Goal: Check status: Check status

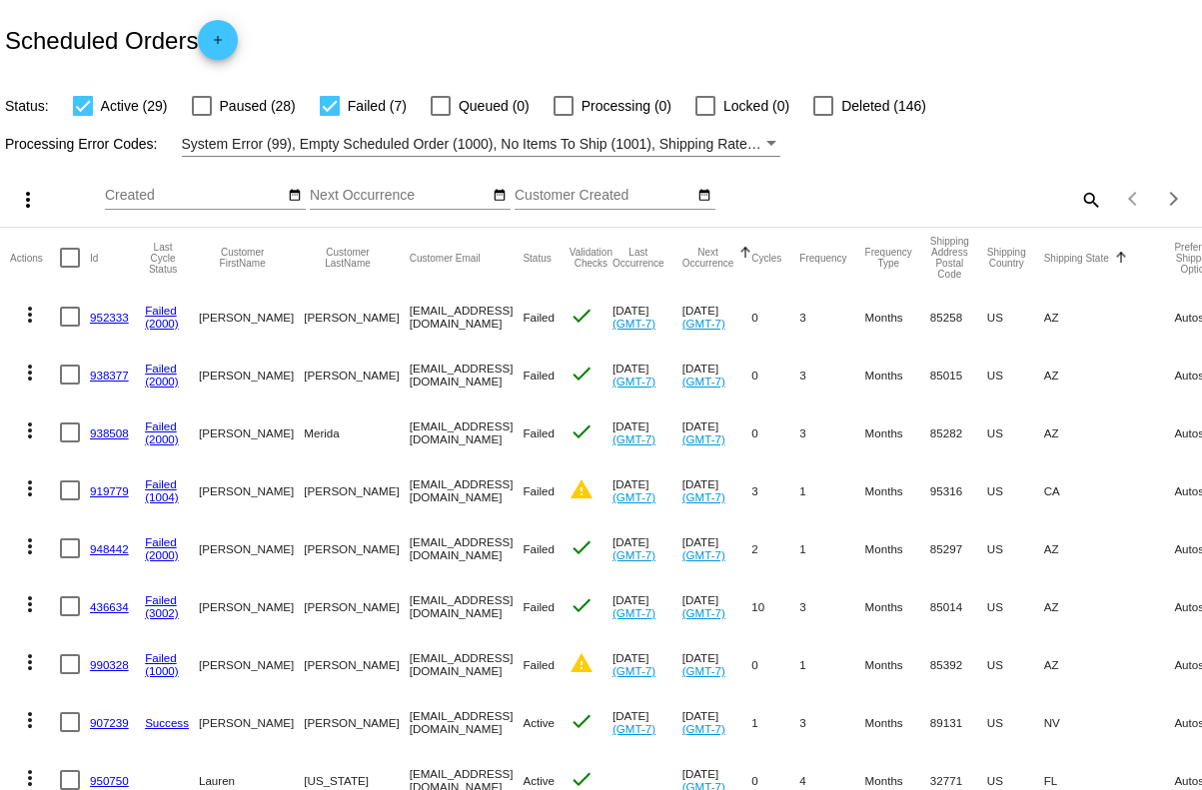
click at [1078, 207] on mat-icon "search" at bounding box center [1090, 199] width 24 height 31
click at [870, 197] on input "Search" at bounding box center [953, 196] width 300 height 16
paste input "[EMAIL_ADDRESS][DOMAIN_NAME]"
type input "[EMAIL_ADDRESS][DOMAIN_NAME]"
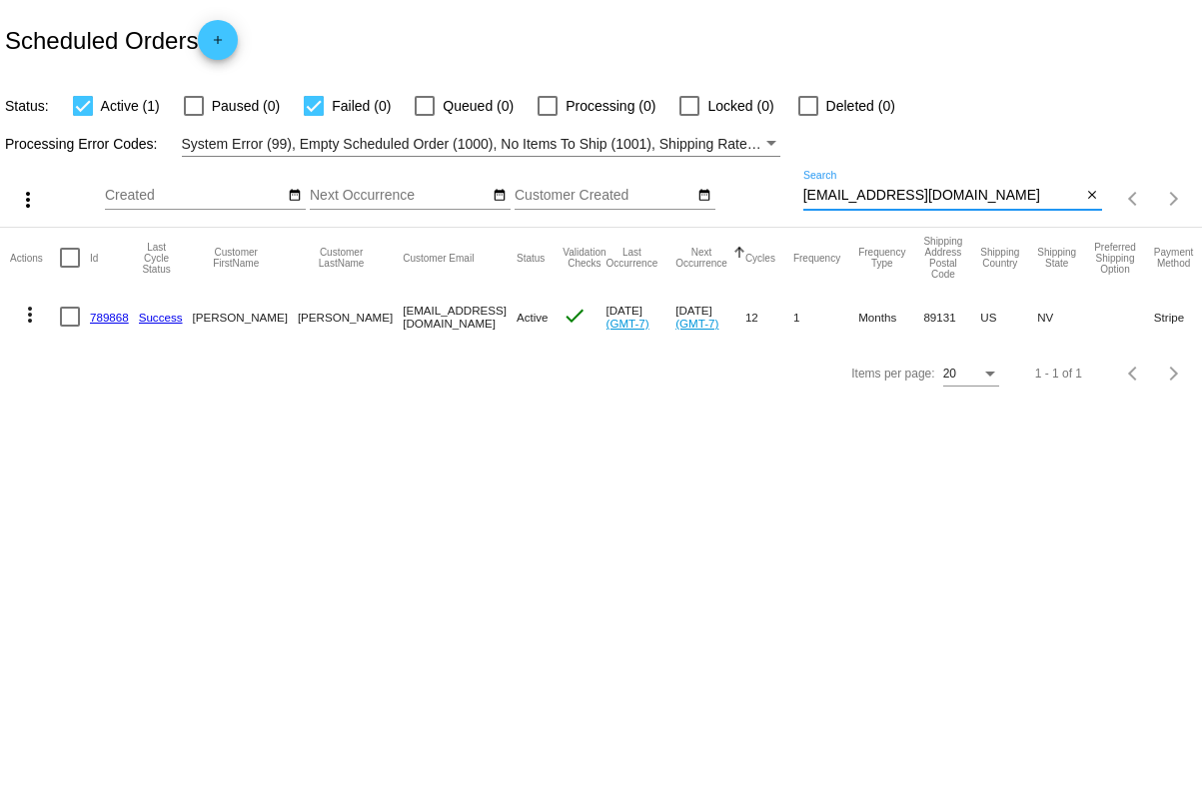
click at [103, 317] on link "789868" at bounding box center [109, 317] width 39 height 13
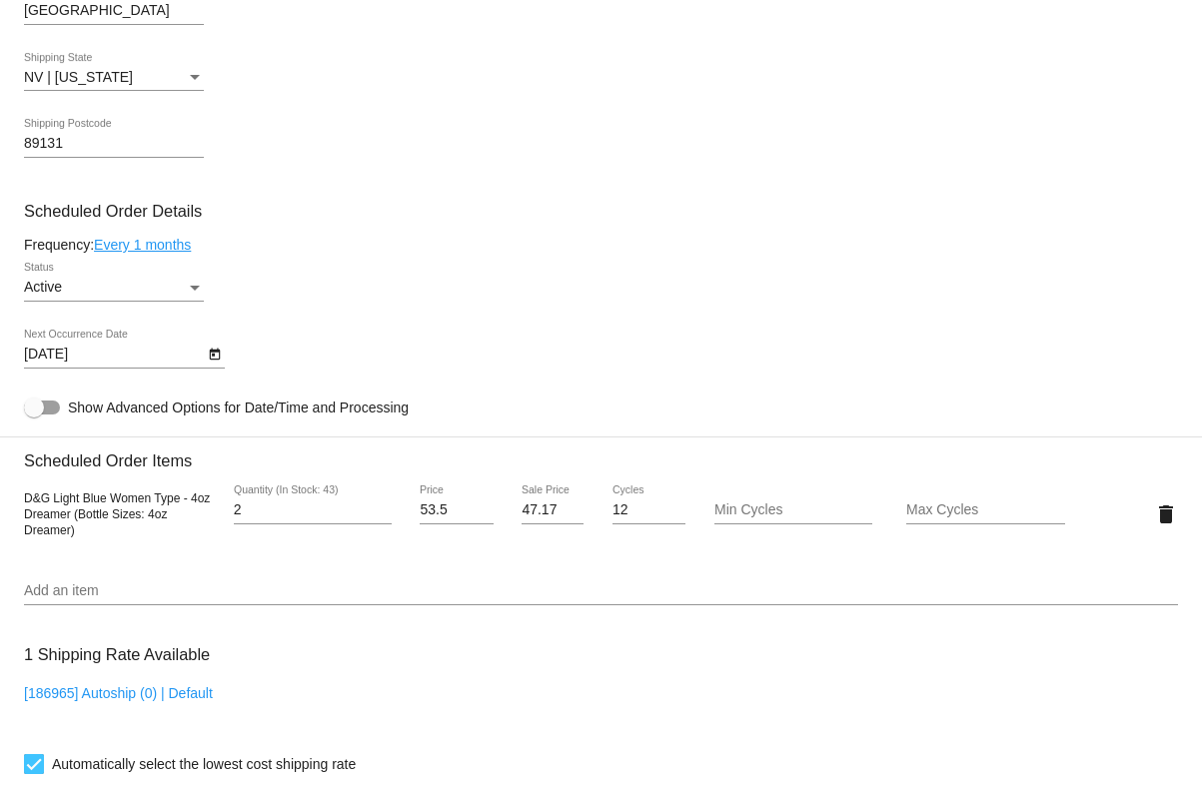
scroll to position [706, 0]
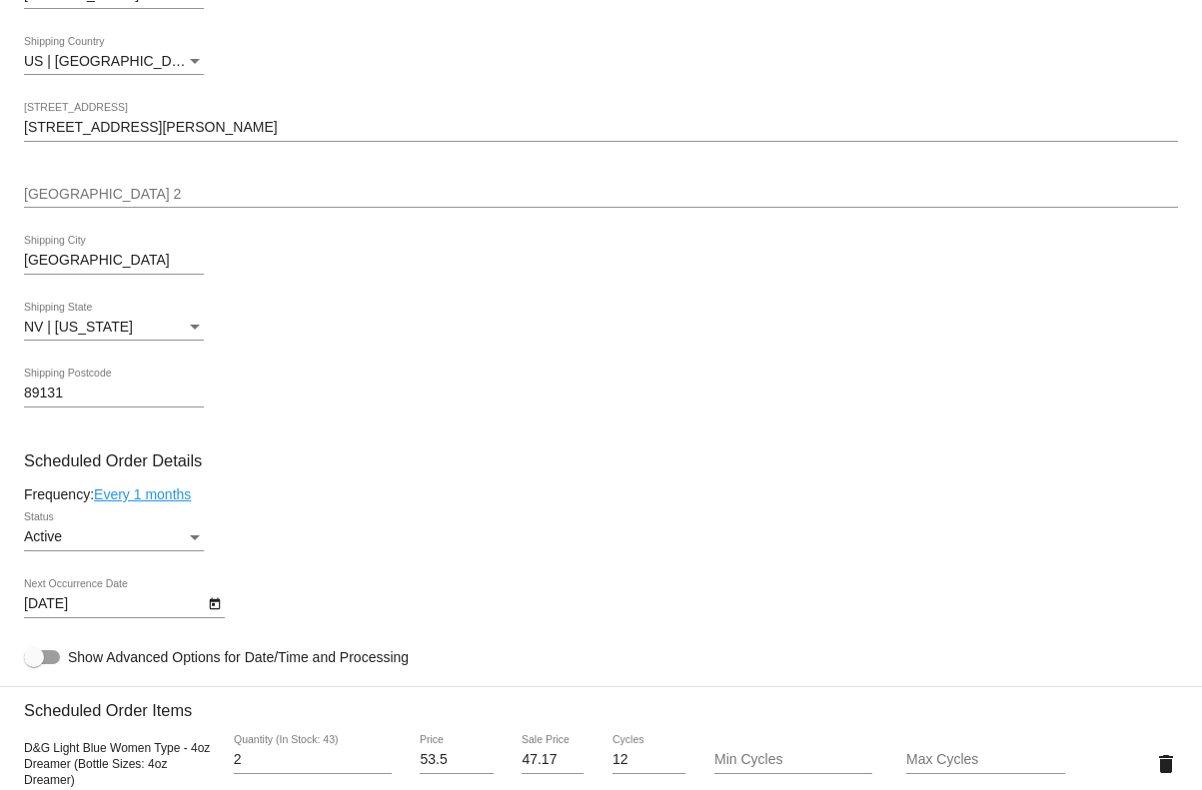
click at [195, 534] on div "Active Status" at bounding box center [114, 531] width 180 height 39
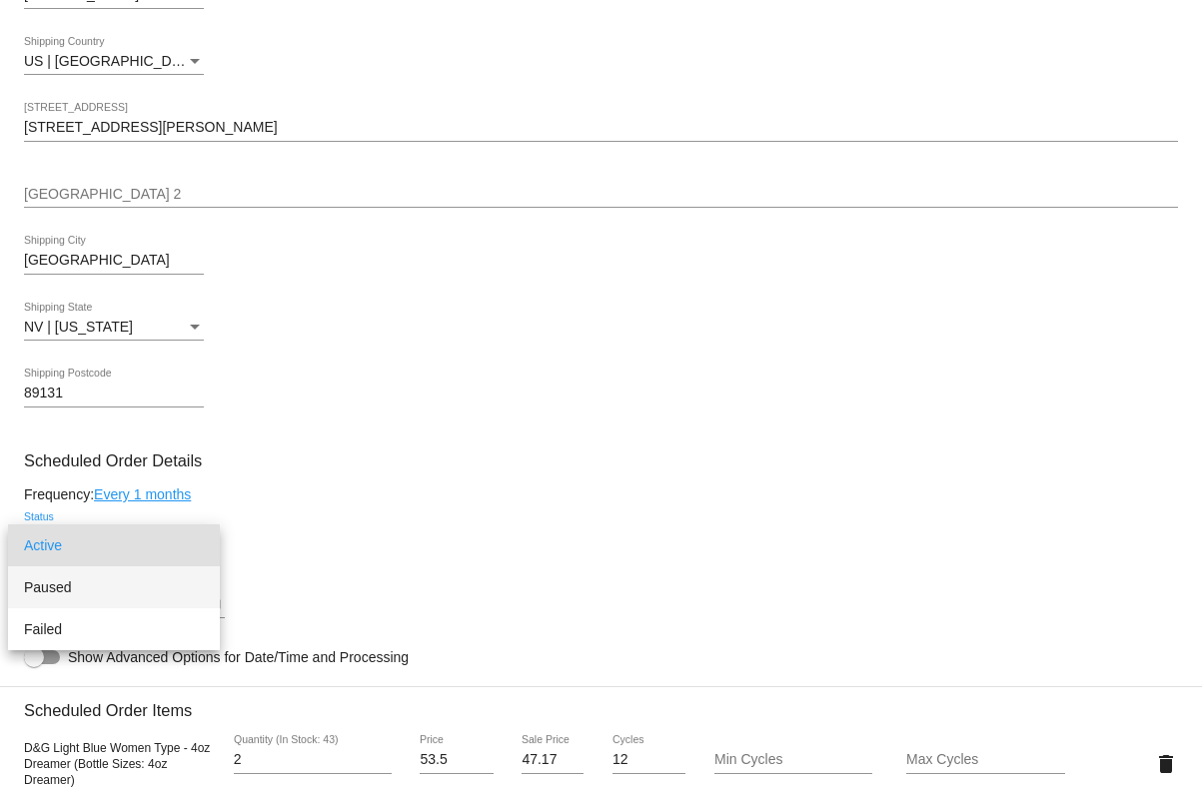
click at [141, 588] on span "Paused" at bounding box center [114, 587] width 180 height 42
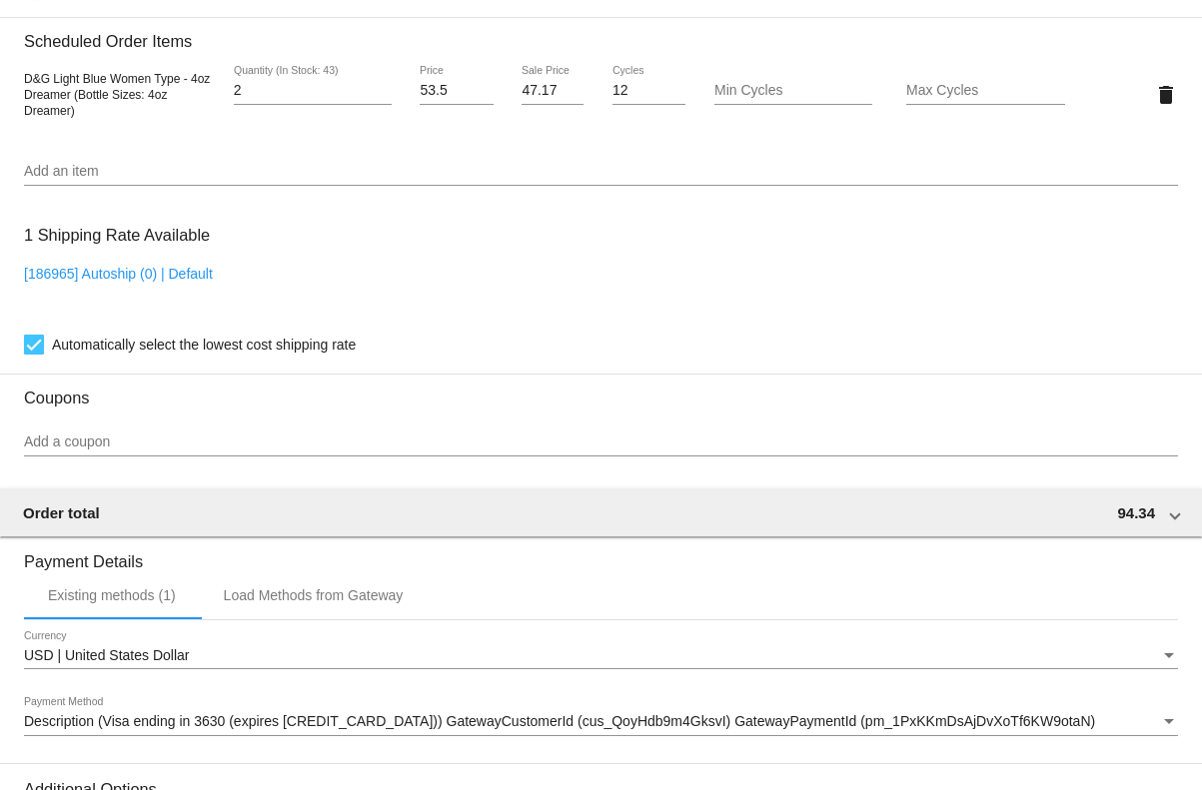
scroll to position [1642, 0]
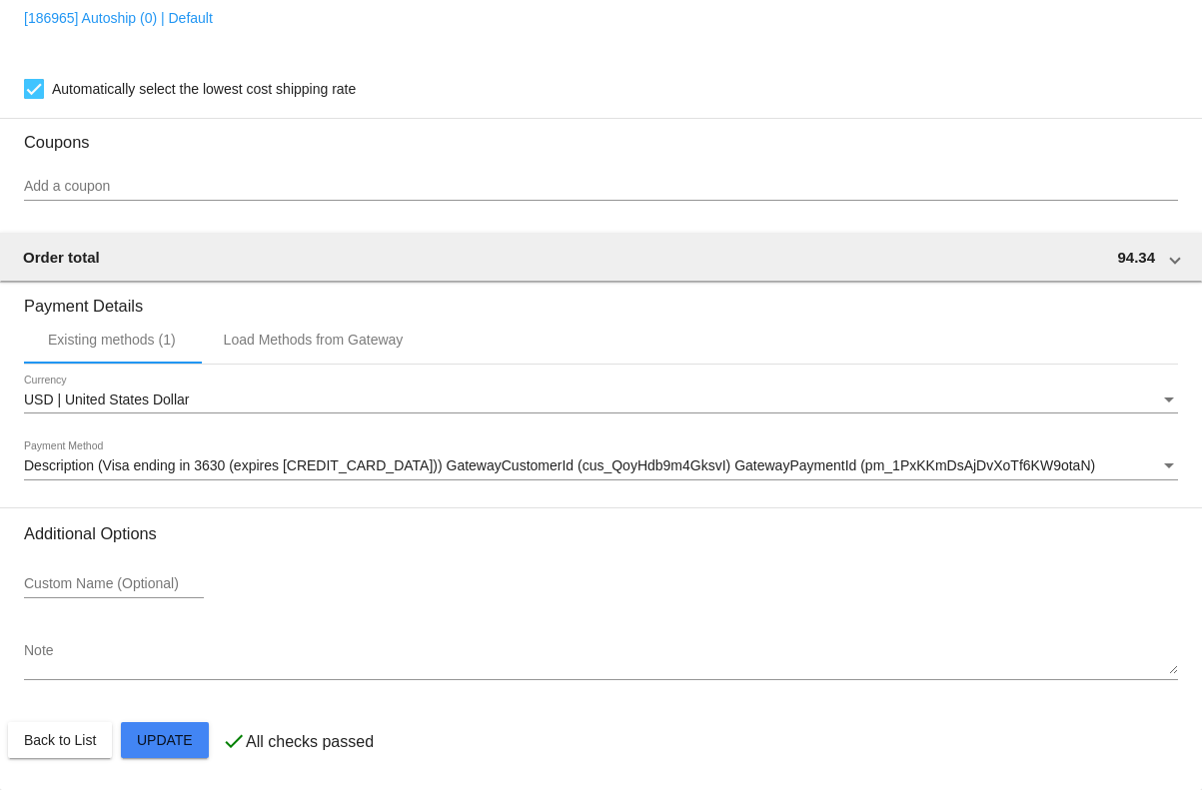
click at [175, 758] on mat-card-actions "Back to List Update" at bounding box center [601, 740] width 1186 height 52
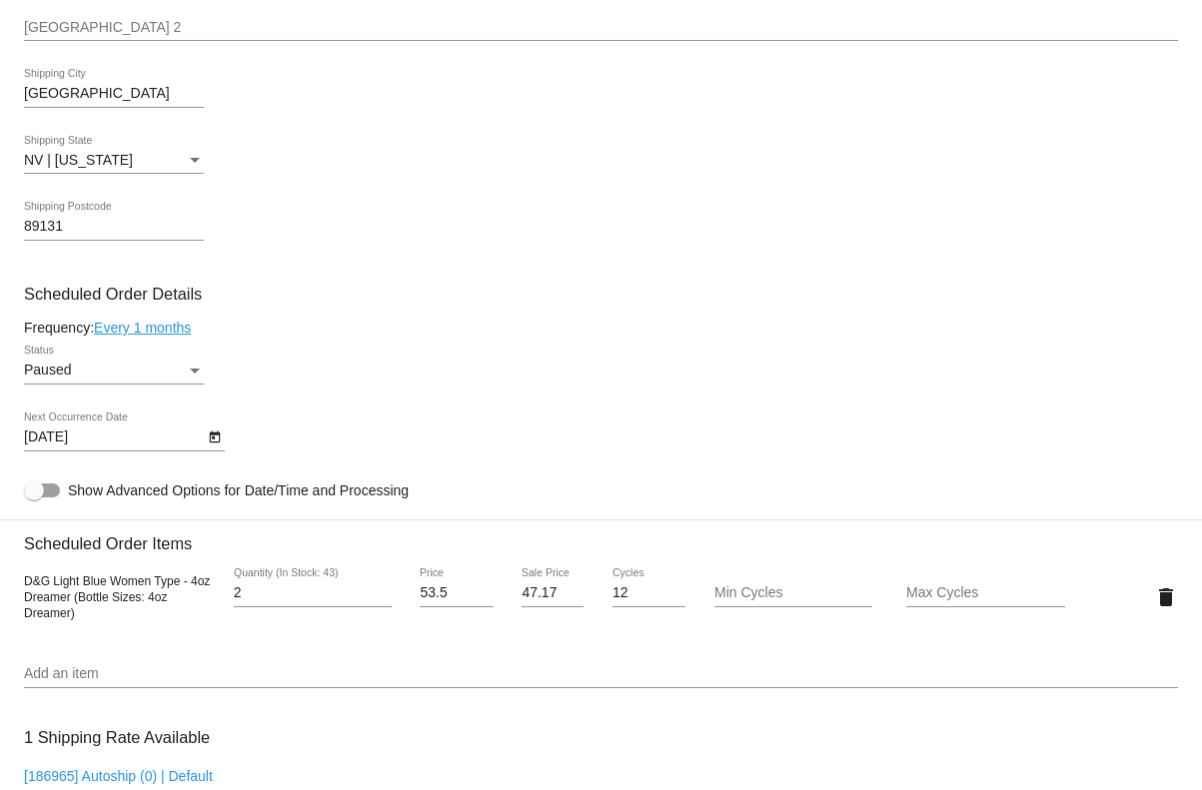
scroll to position [854, 0]
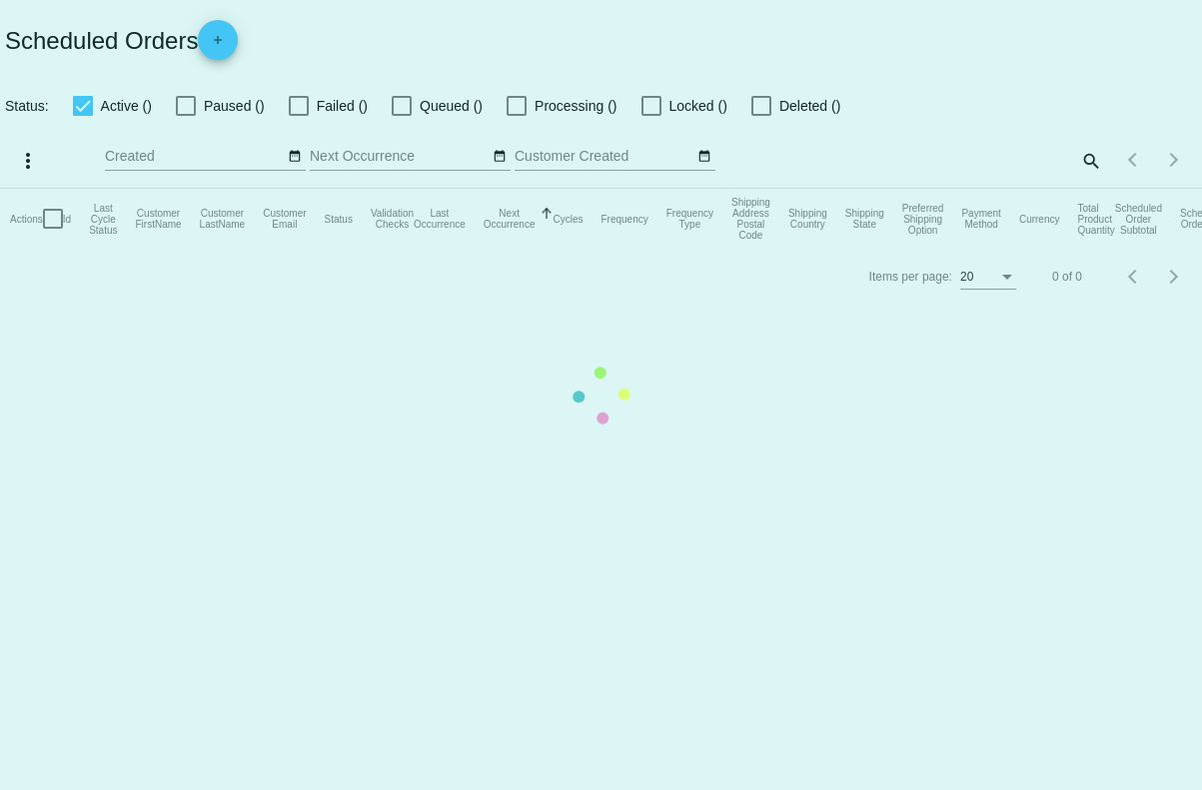
checkbox input "true"
